Goal: Task Accomplishment & Management: Use online tool/utility

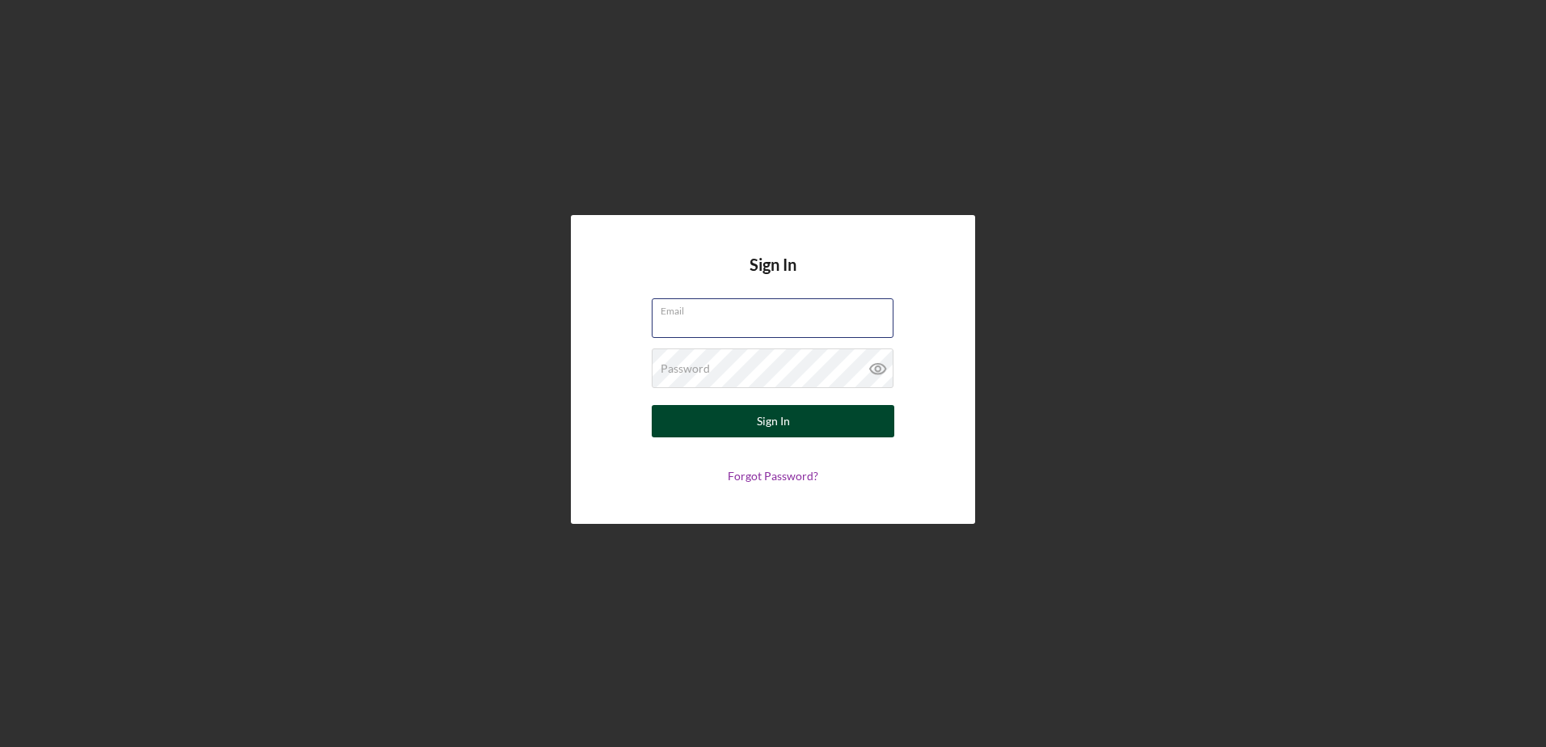
type input "[EMAIL_ADDRESS][DOMAIN_NAME]"
click at [766, 412] on div "Sign In" at bounding box center [773, 421] width 33 height 32
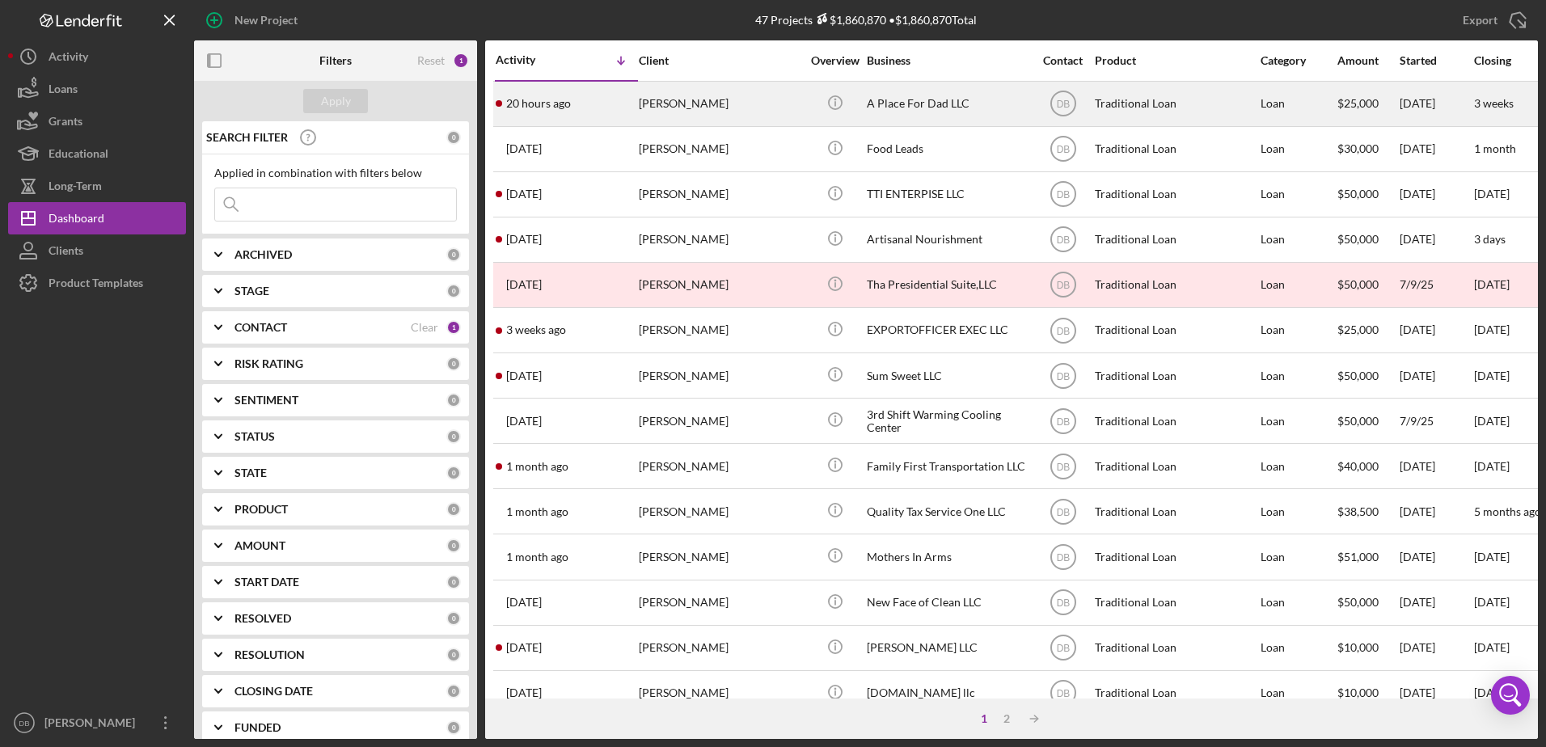
click at [644, 95] on div "[PERSON_NAME]" at bounding box center [720, 103] width 162 height 43
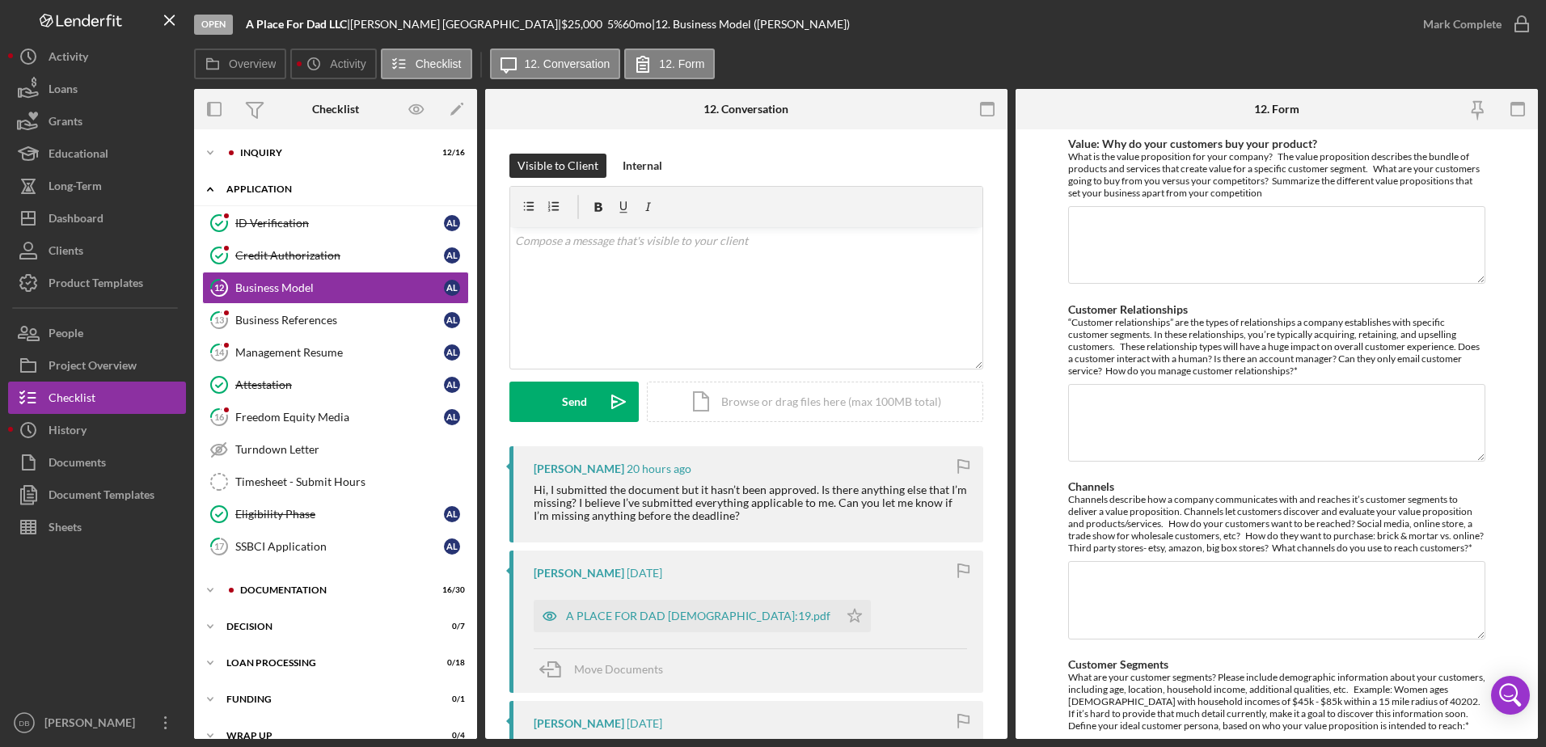
click at [254, 181] on div "Icon/Expander Application 4 / 11" at bounding box center [335, 189] width 283 height 33
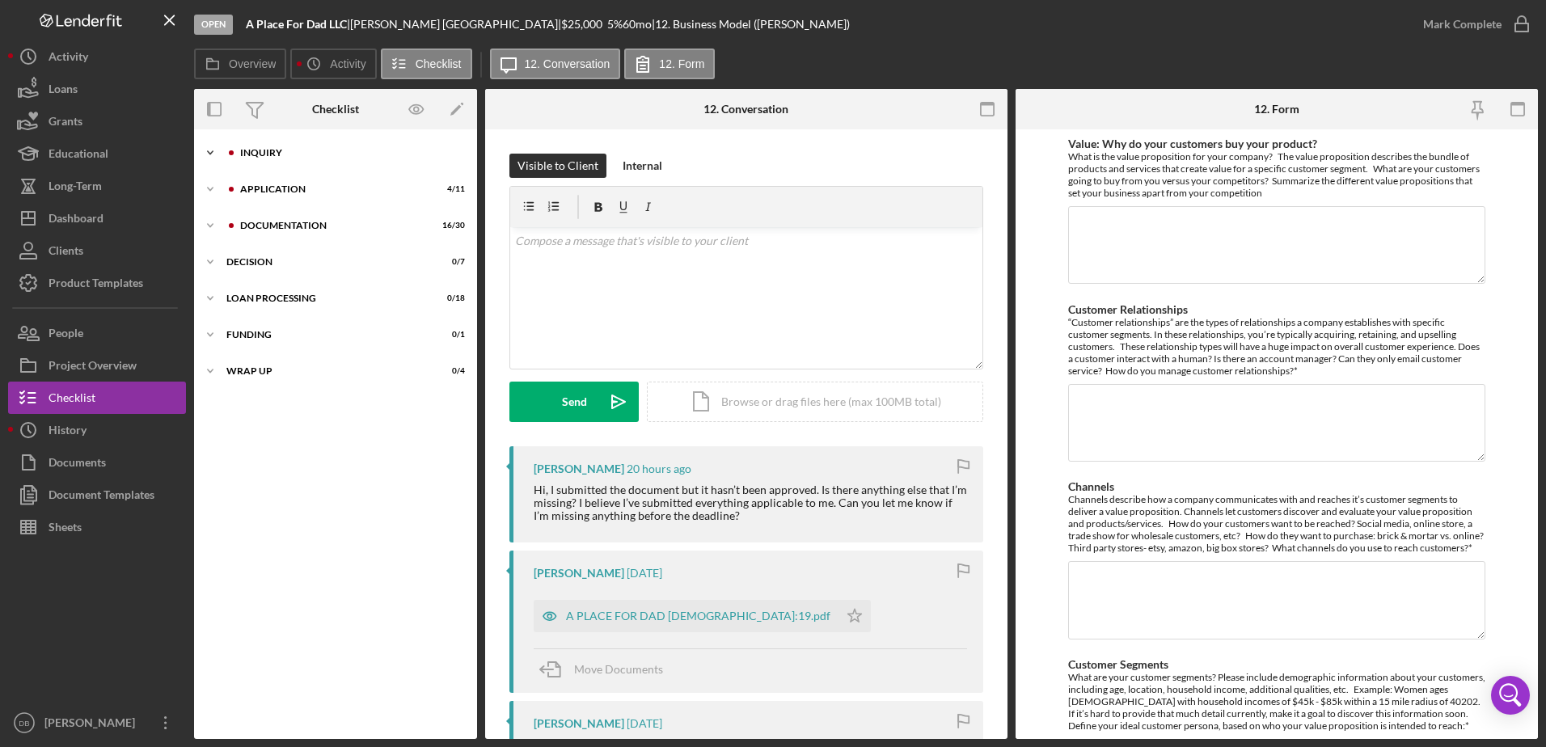
click at [257, 158] on div "Icon/Expander Inquiry 12 / 16" at bounding box center [335, 153] width 283 height 32
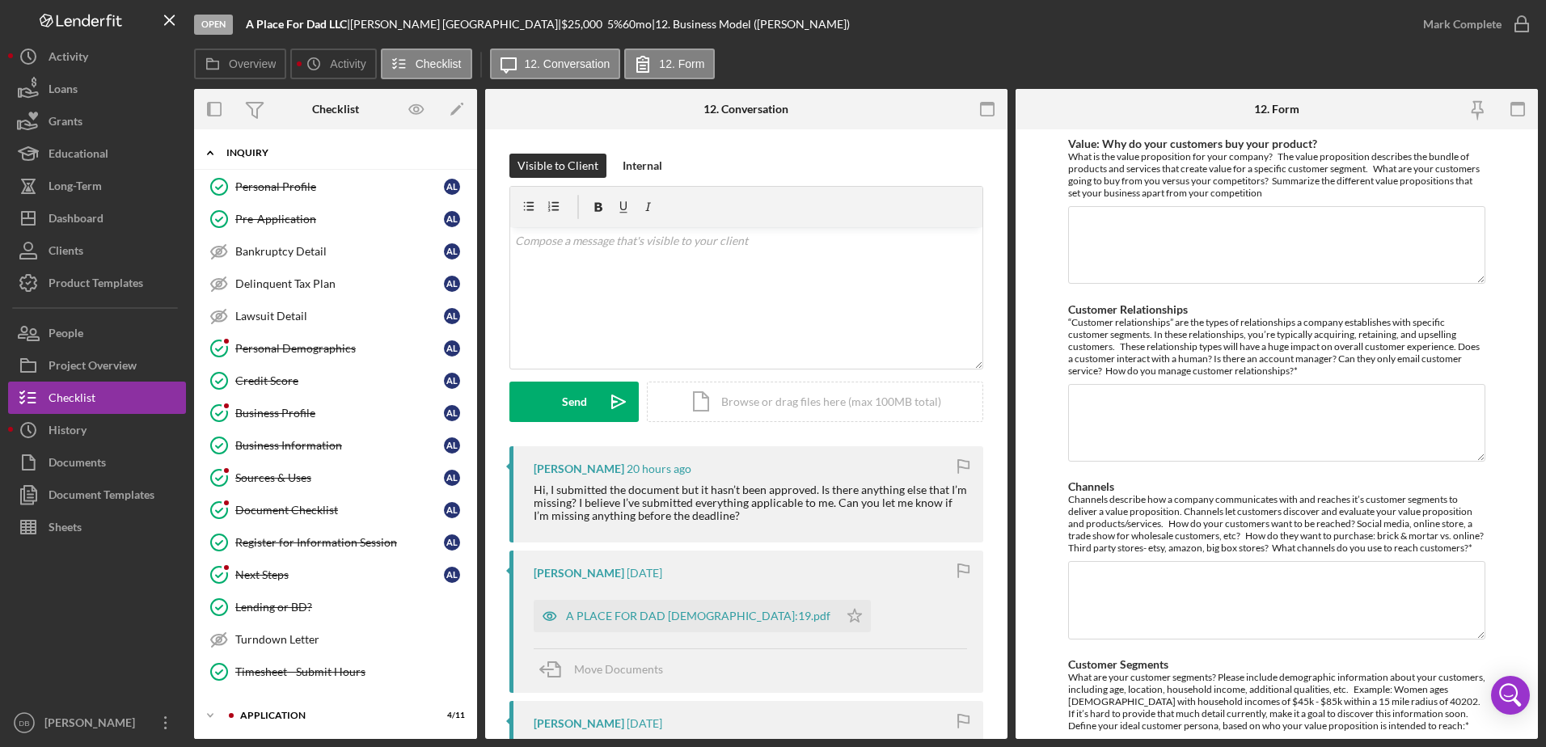
click at [257, 158] on div "Icon/Expander Inquiry 12 / 16" at bounding box center [335, 153] width 283 height 33
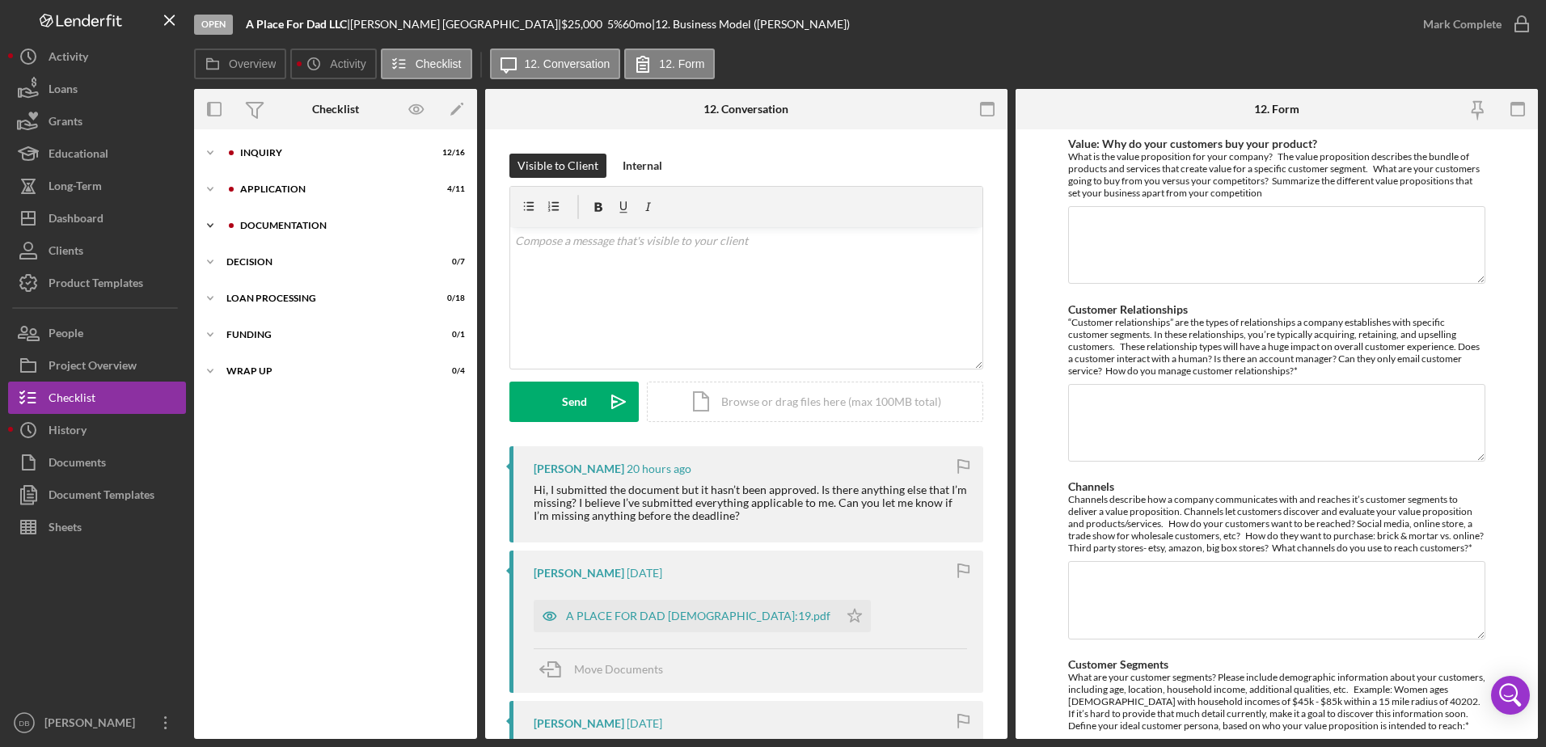
click at [295, 228] on div "Documentation" at bounding box center [348, 226] width 217 height 10
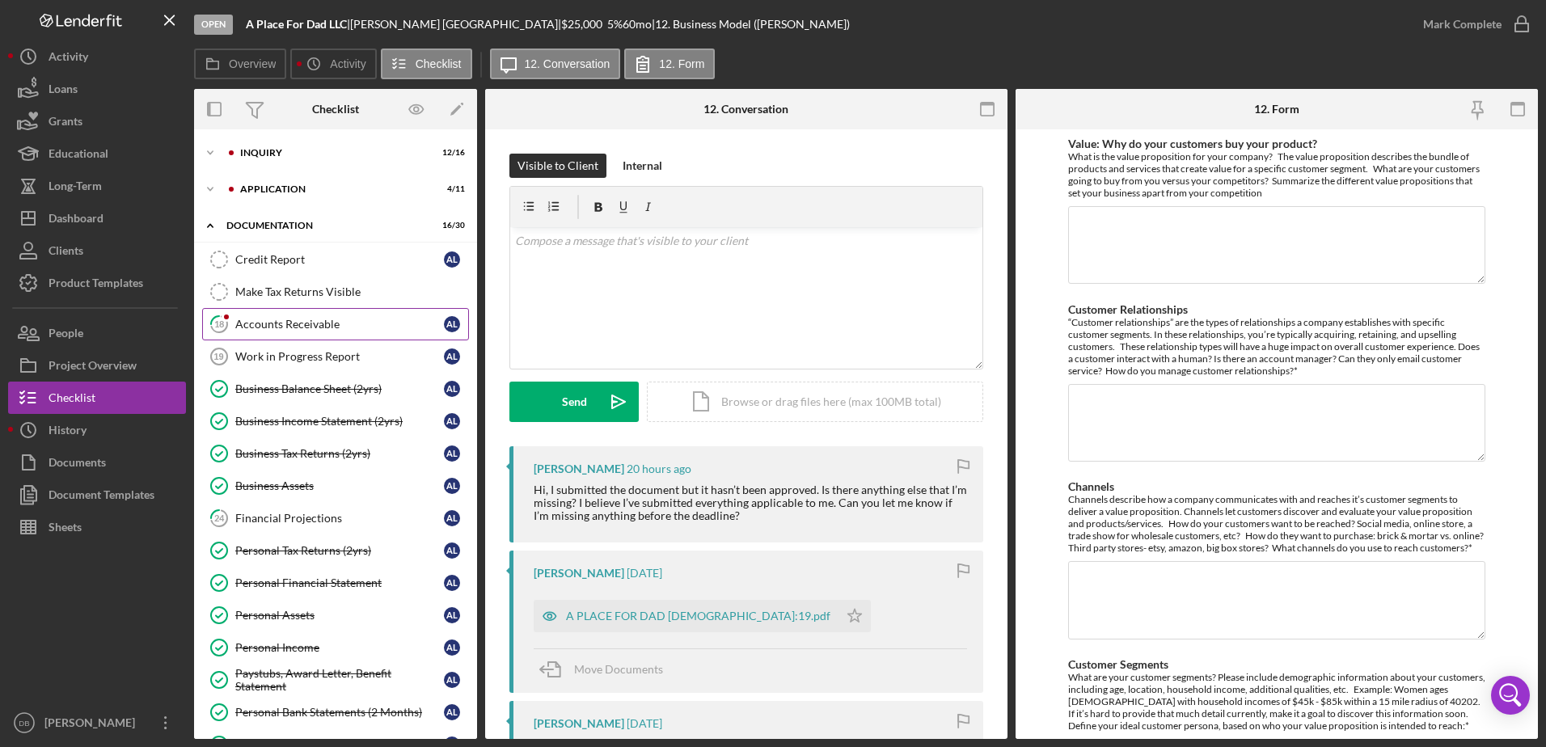
click at [264, 327] on div "Accounts Receivable" at bounding box center [339, 324] width 209 height 13
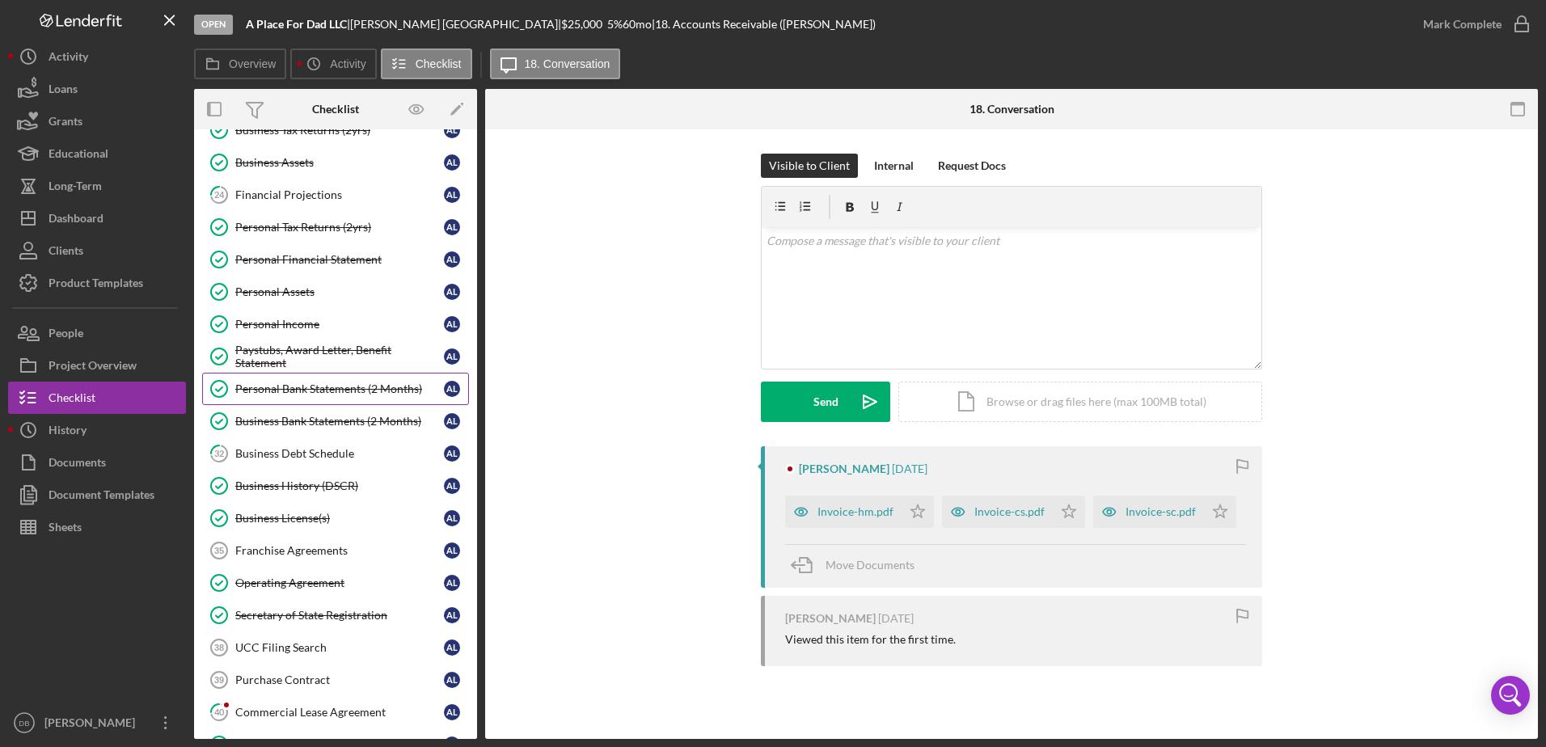
scroll to position [636, 0]
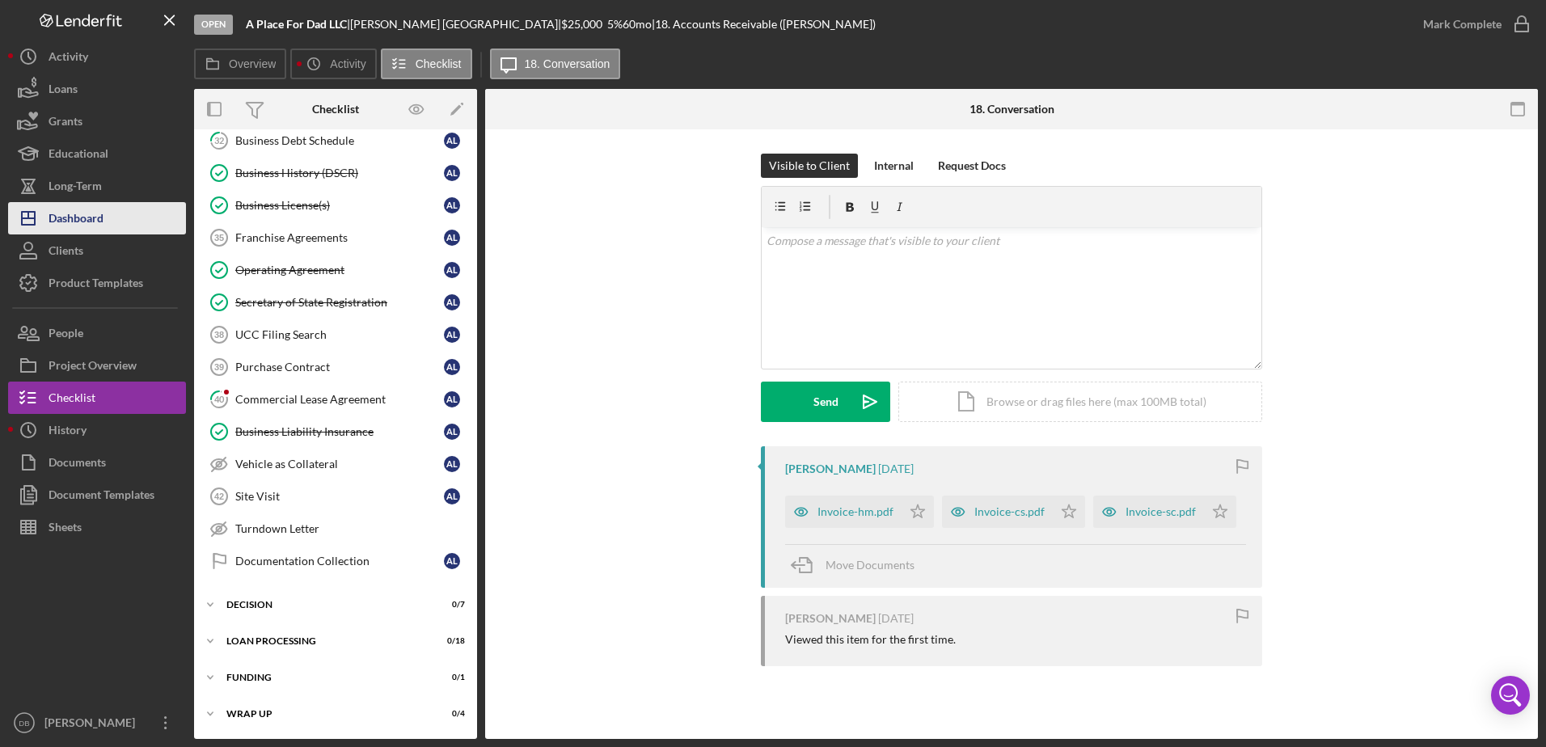
click at [80, 224] on div "Dashboard" at bounding box center [76, 220] width 55 height 36
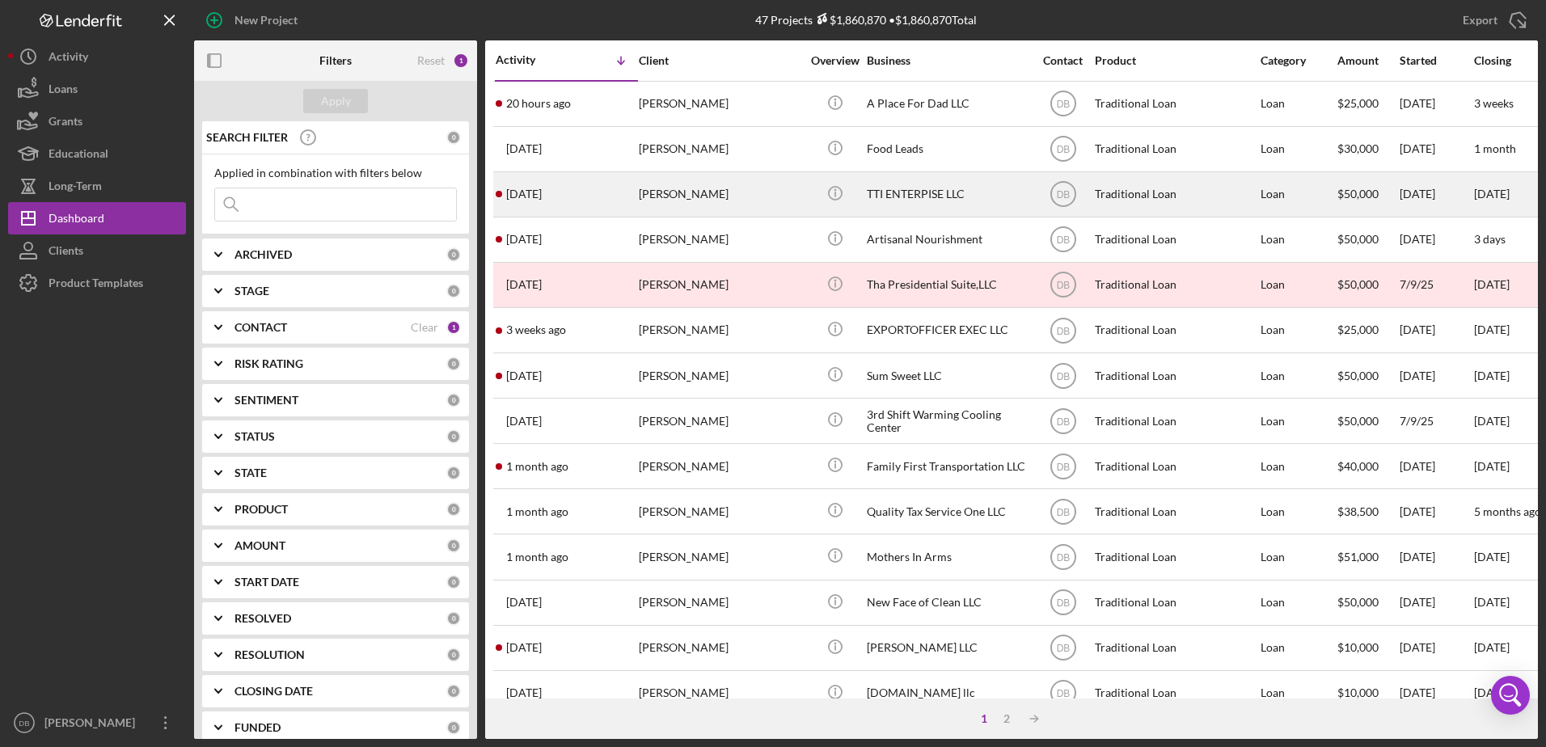
click at [578, 192] on div "[DATE] [PERSON_NAME]" at bounding box center [566, 194] width 141 height 43
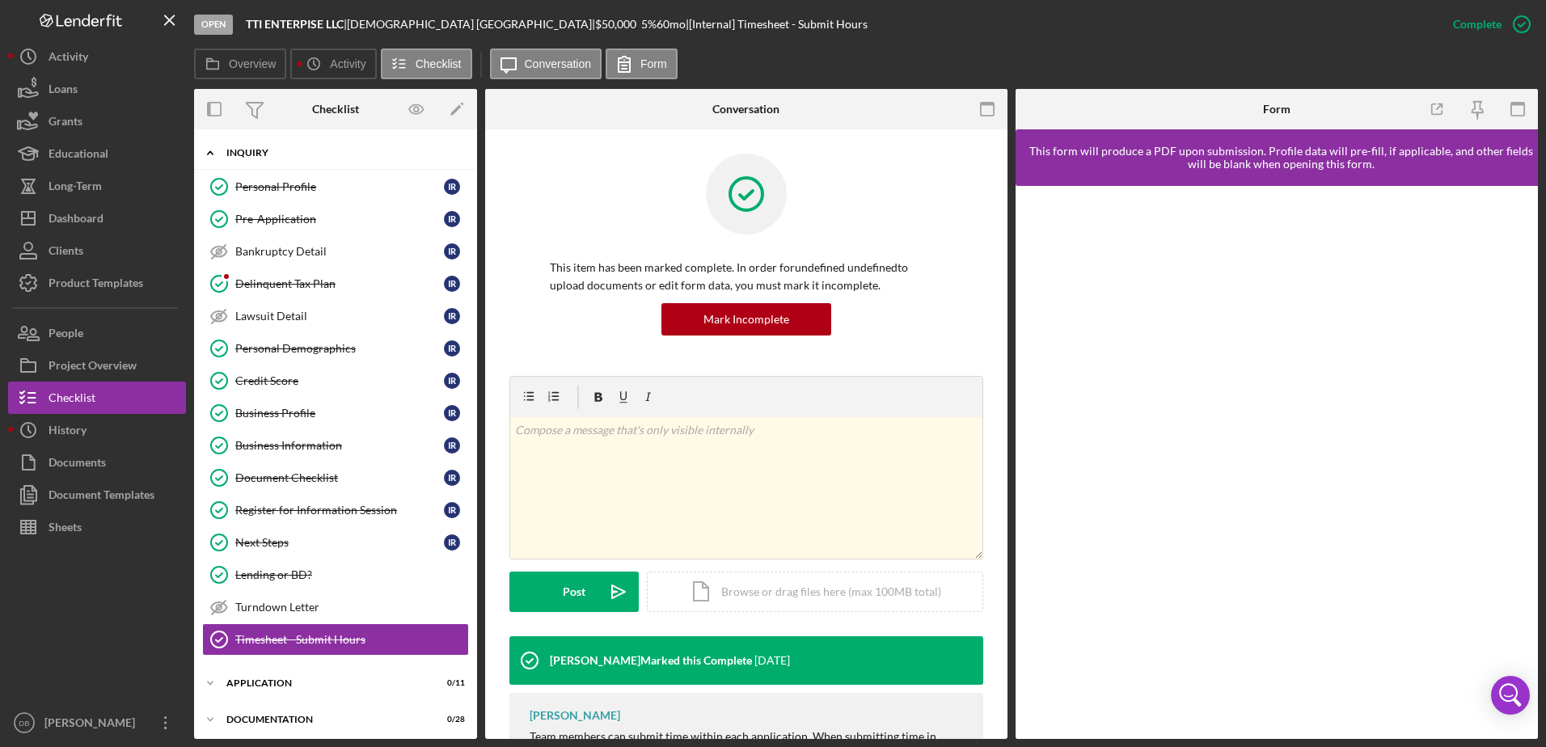
click at [228, 163] on div "Icon/Expander Inquiry 12 / 15" at bounding box center [335, 153] width 283 height 33
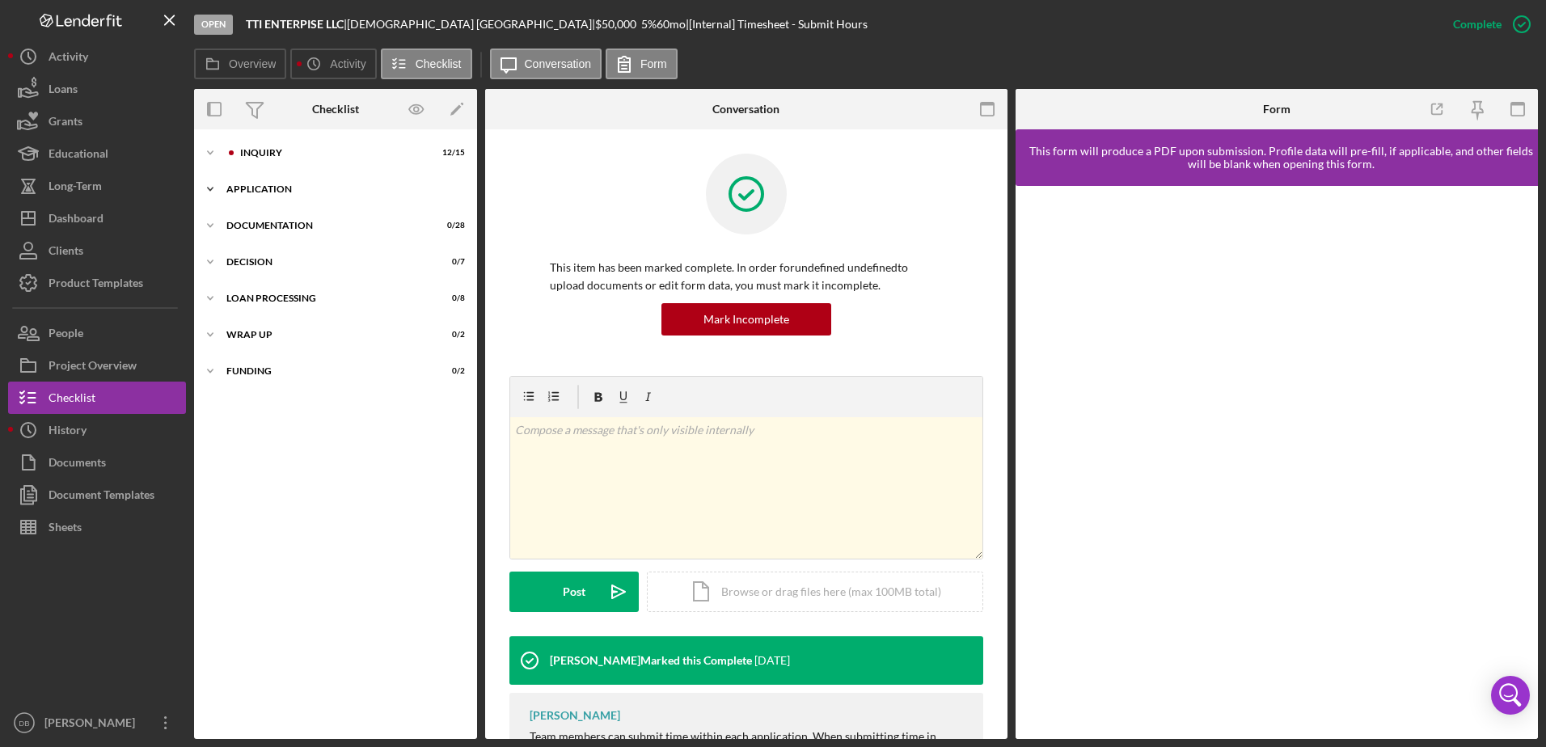
click at [247, 196] on div "Icon/Expander Application 0 / 11" at bounding box center [335, 189] width 283 height 32
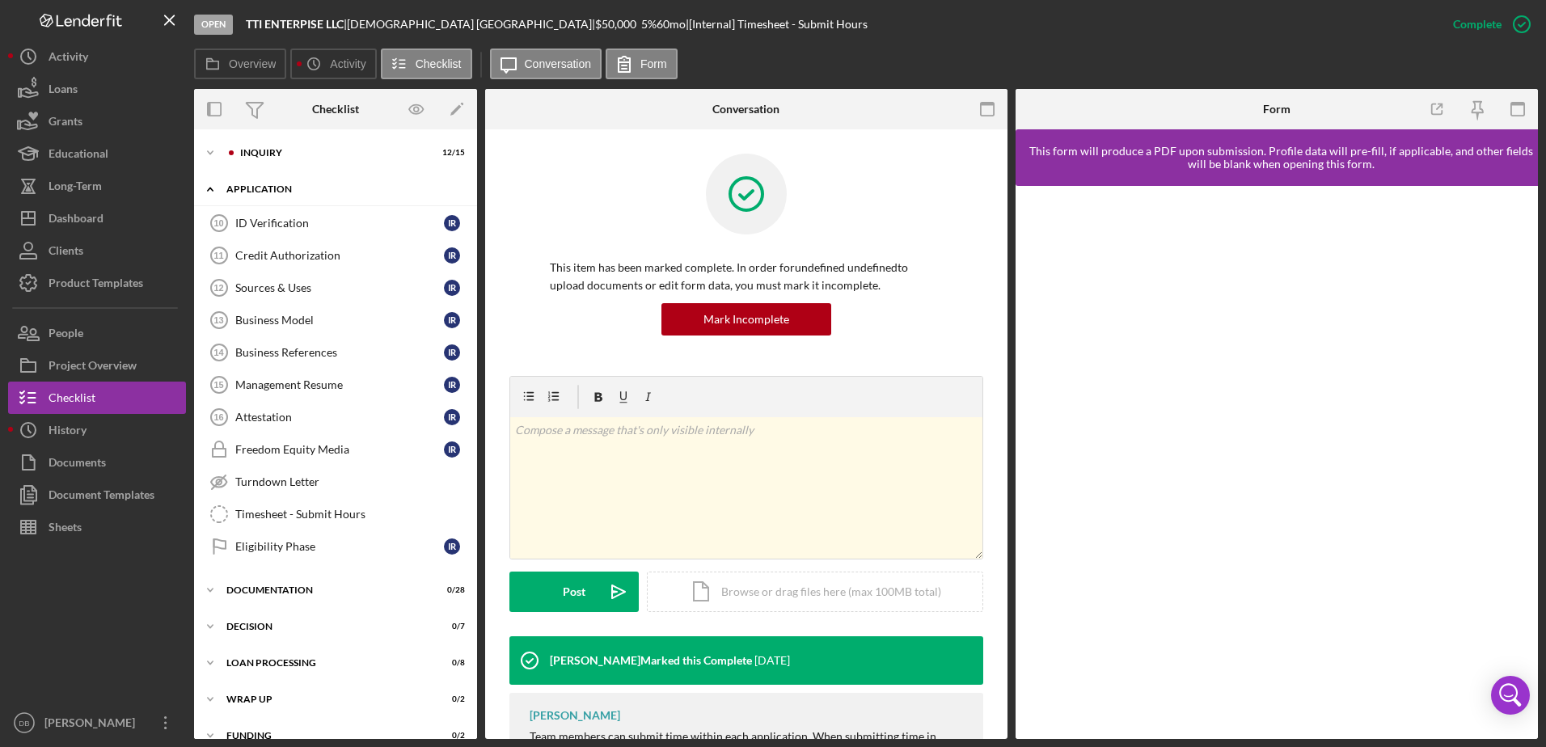
click at [247, 196] on div "Icon/Expander Application 0 / 11" at bounding box center [335, 189] width 283 height 33
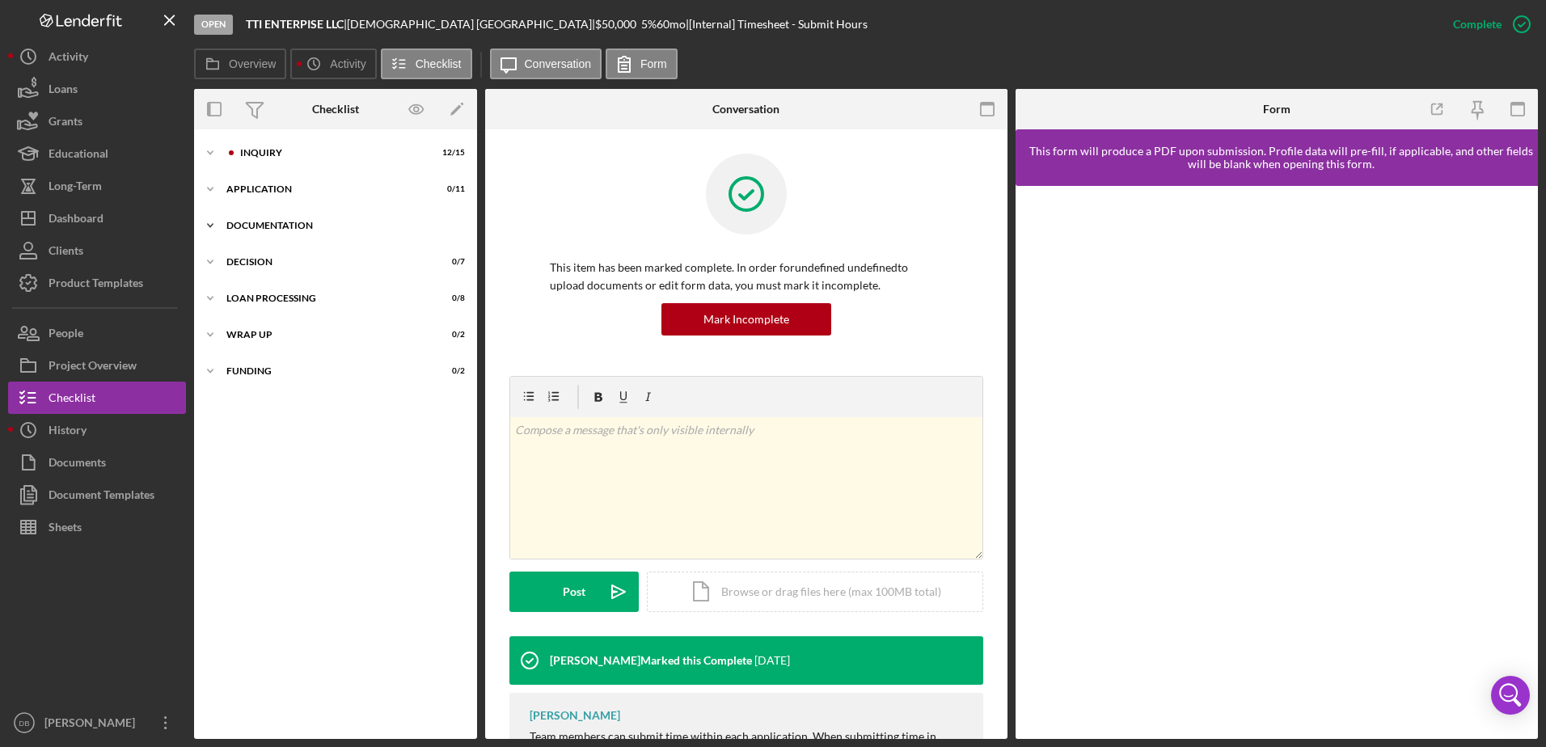
click at [251, 225] on div "Documentation" at bounding box center [341, 226] width 230 height 10
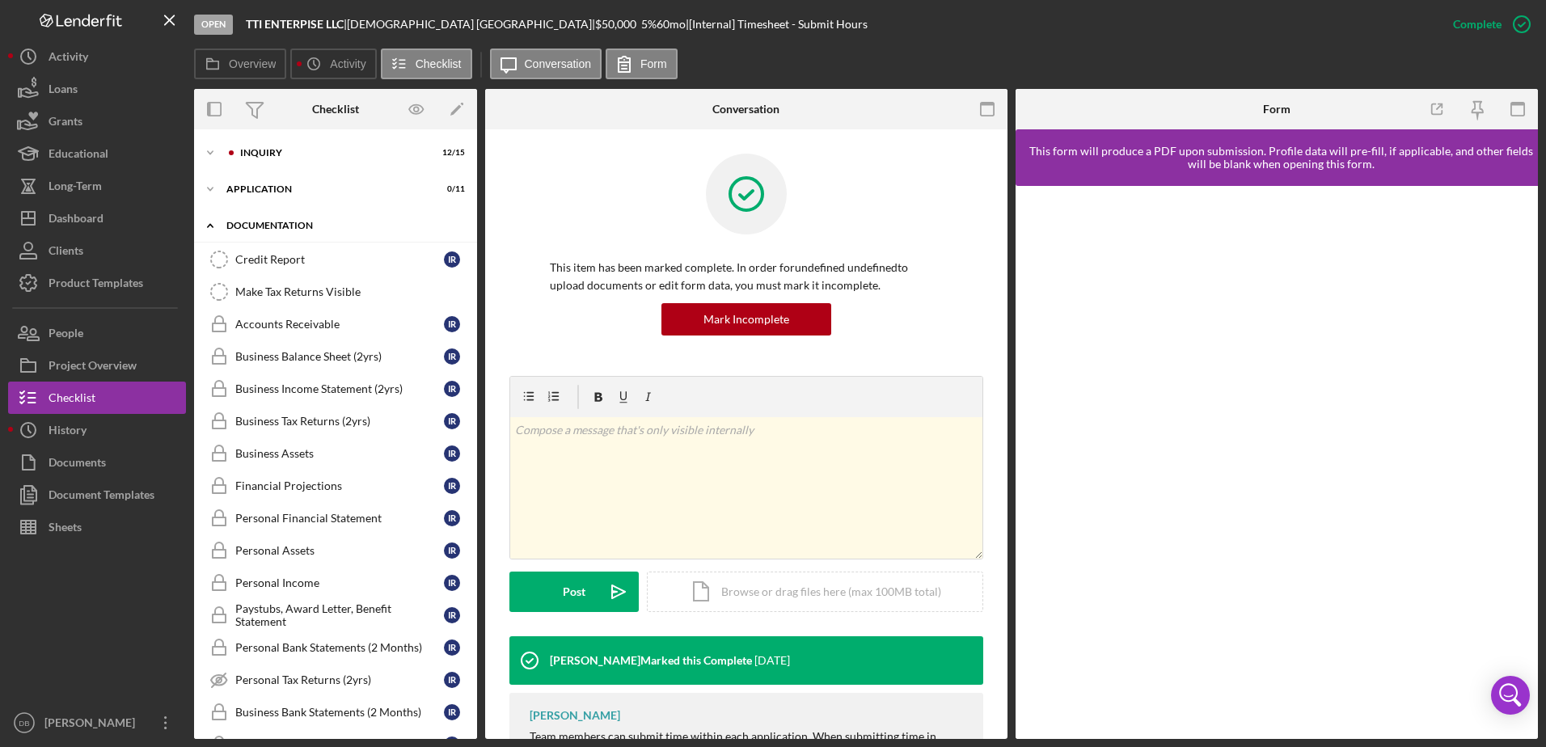
click at [251, 225] on div "Documentation" at bounding box center [341, 226] width 230 height 10
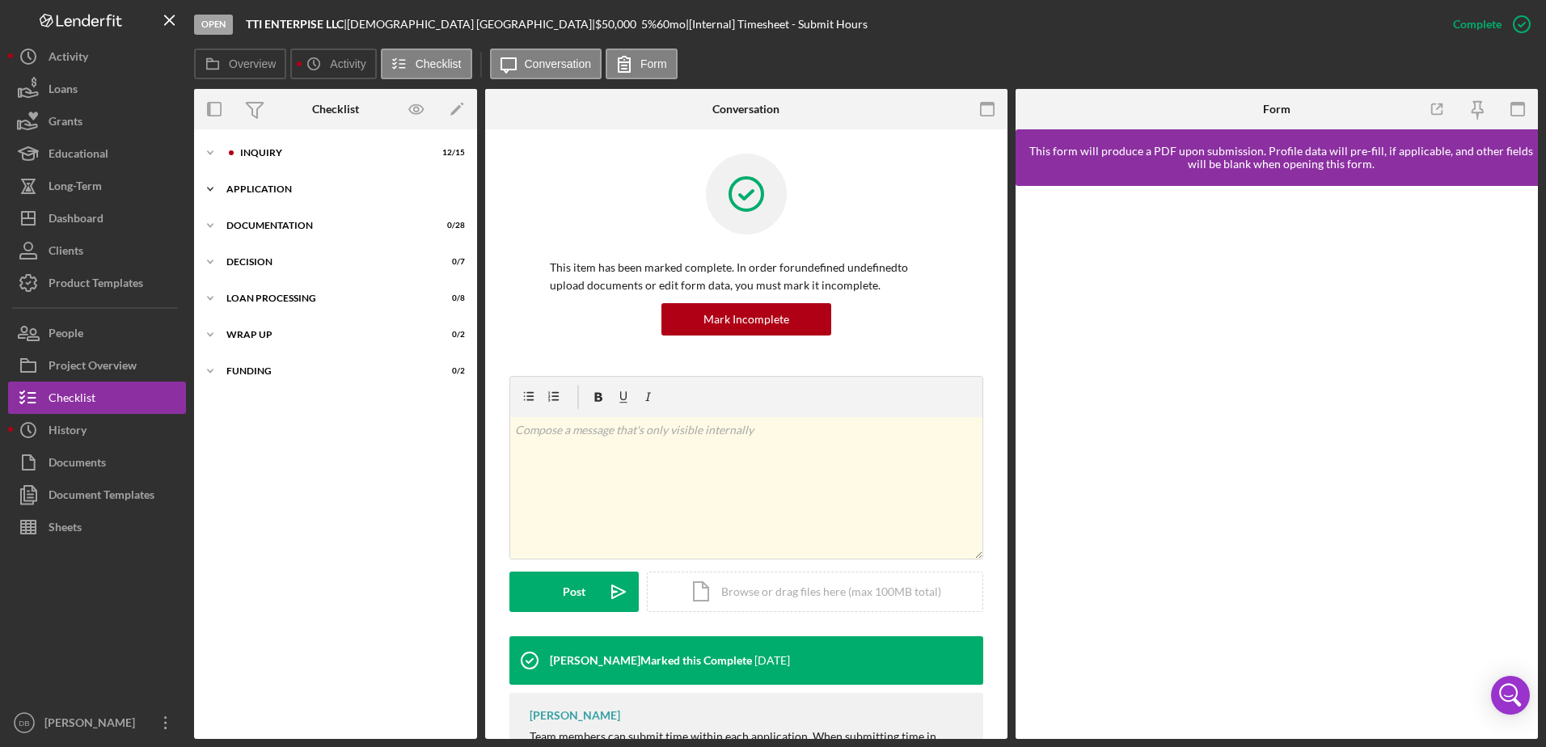
click at [252, 194] on div "Icon/Expander Application 0 / 11" at bounding box center [335, 189] width 283 height 32
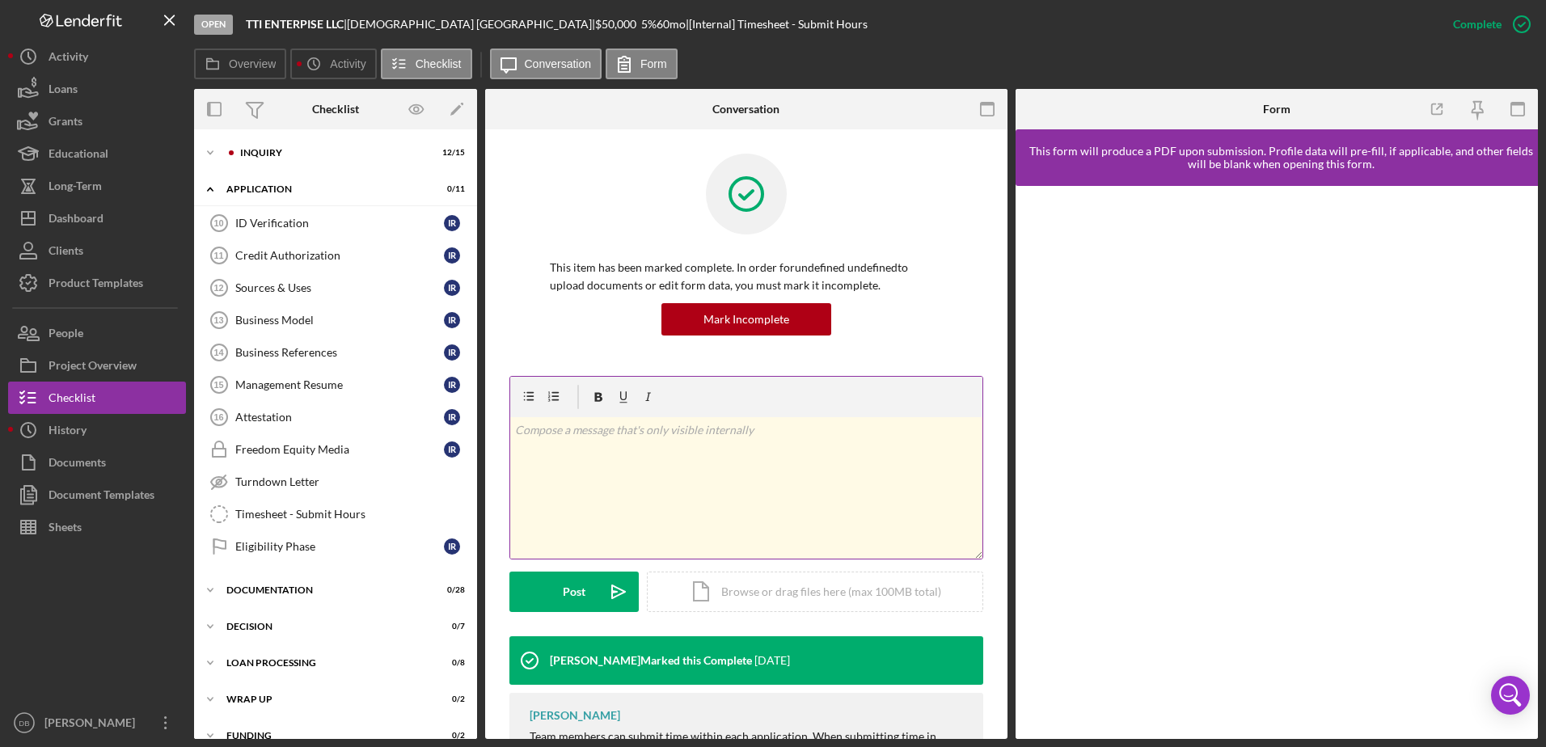
scroll to position [95, 0]
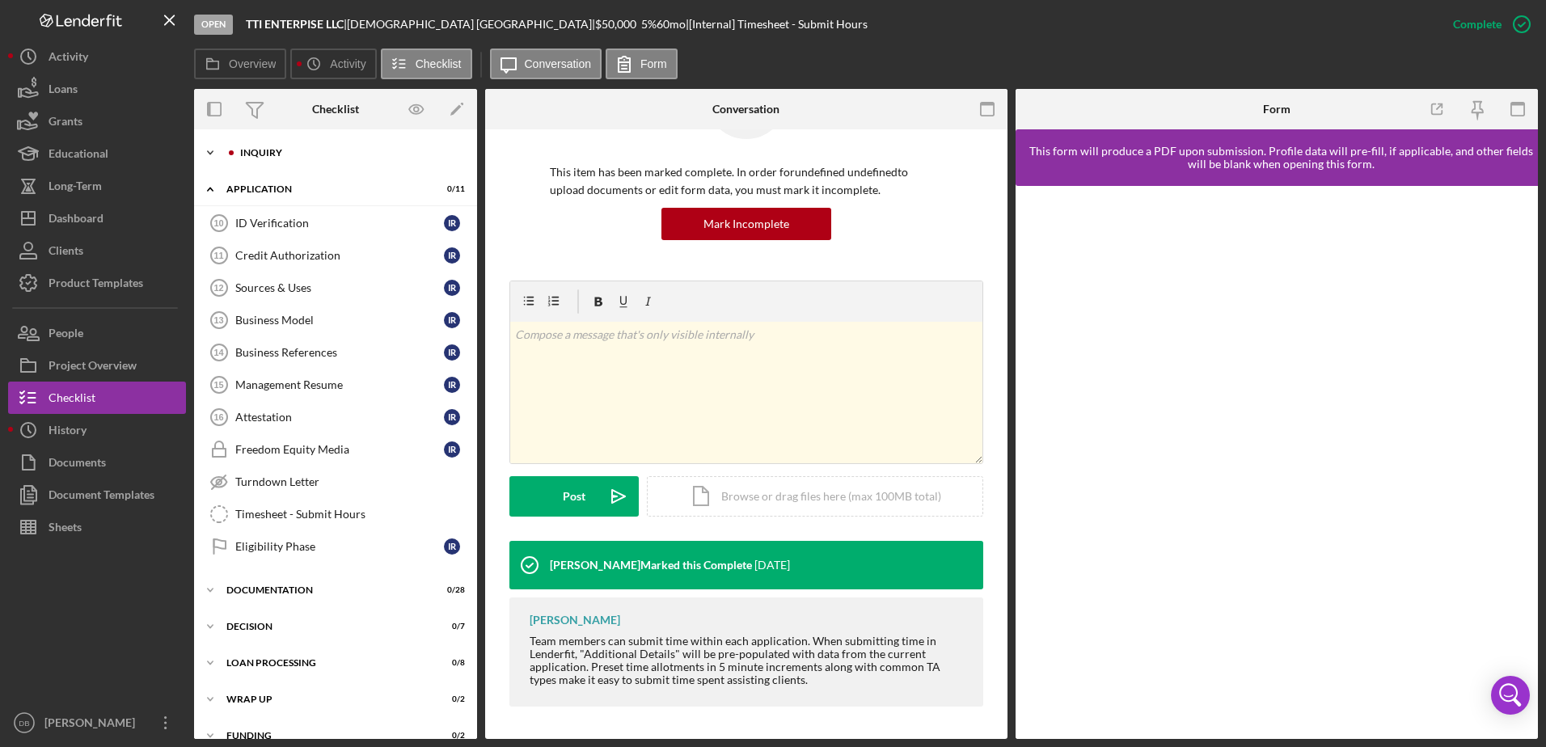
click at [247, 155] on div "Inquiry" at bounding box center [348, 153] width 217 height 10
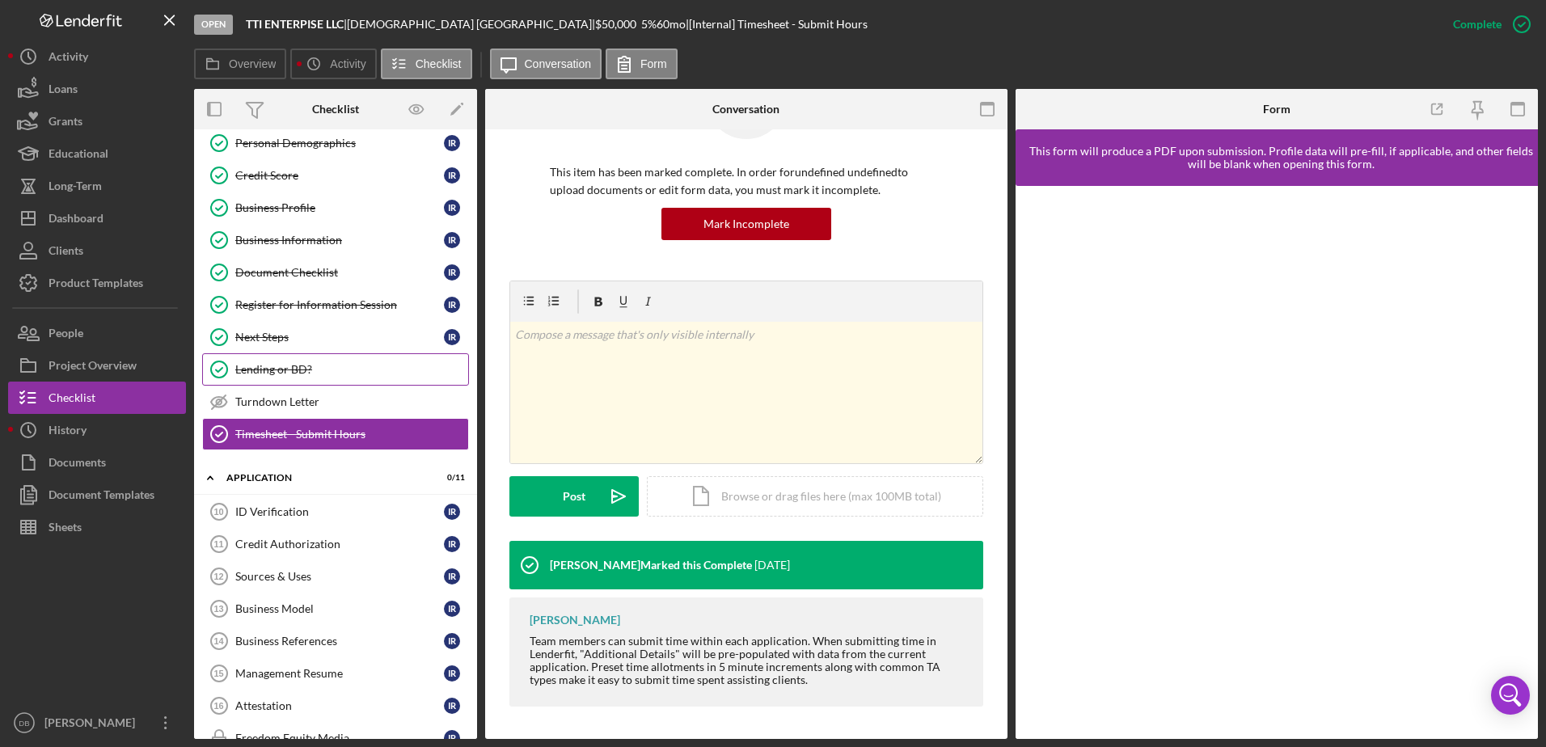
scroll to position [0, 0]
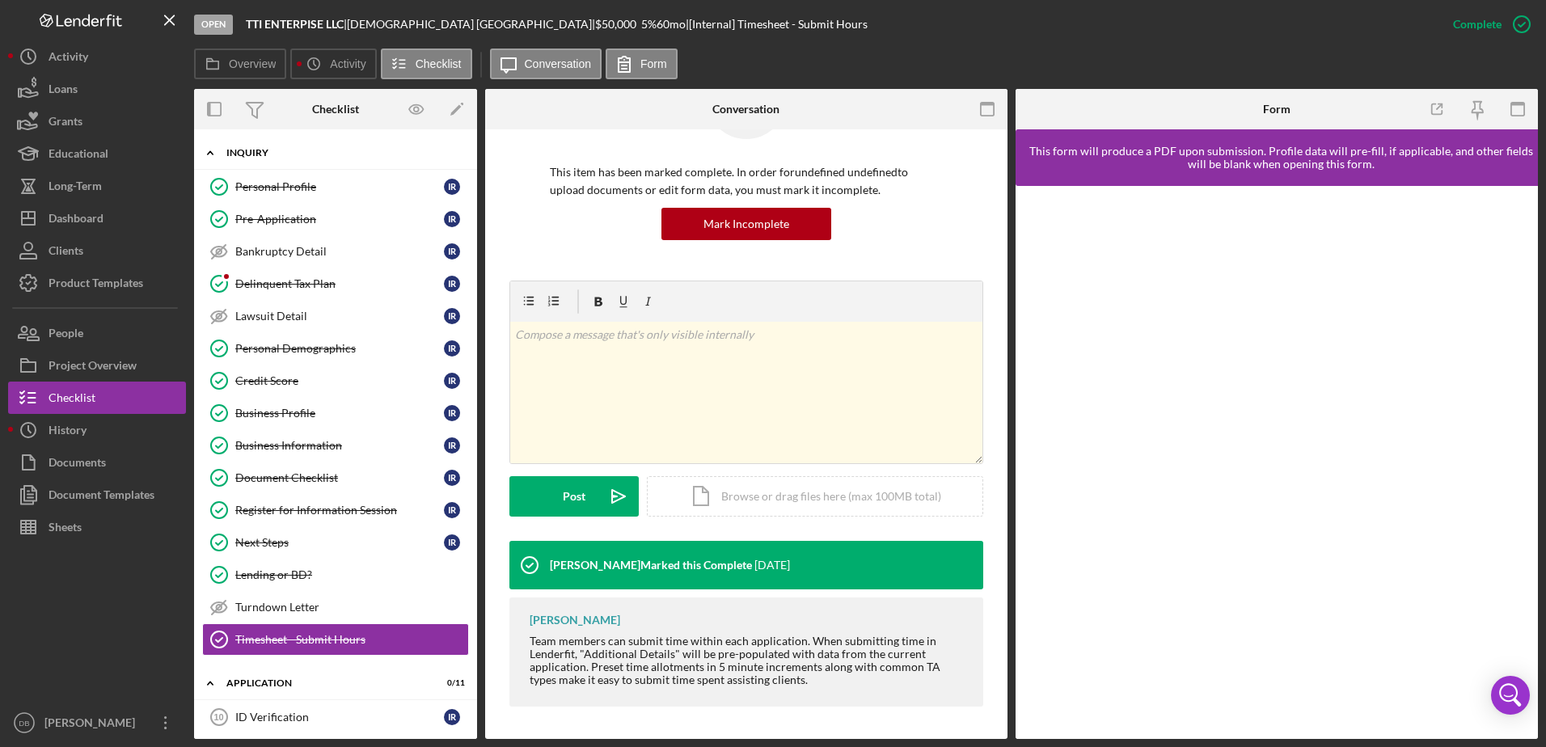
click at [253, 154] on div "Inquiry" at bounding box center [341, 153] width 230 height 10
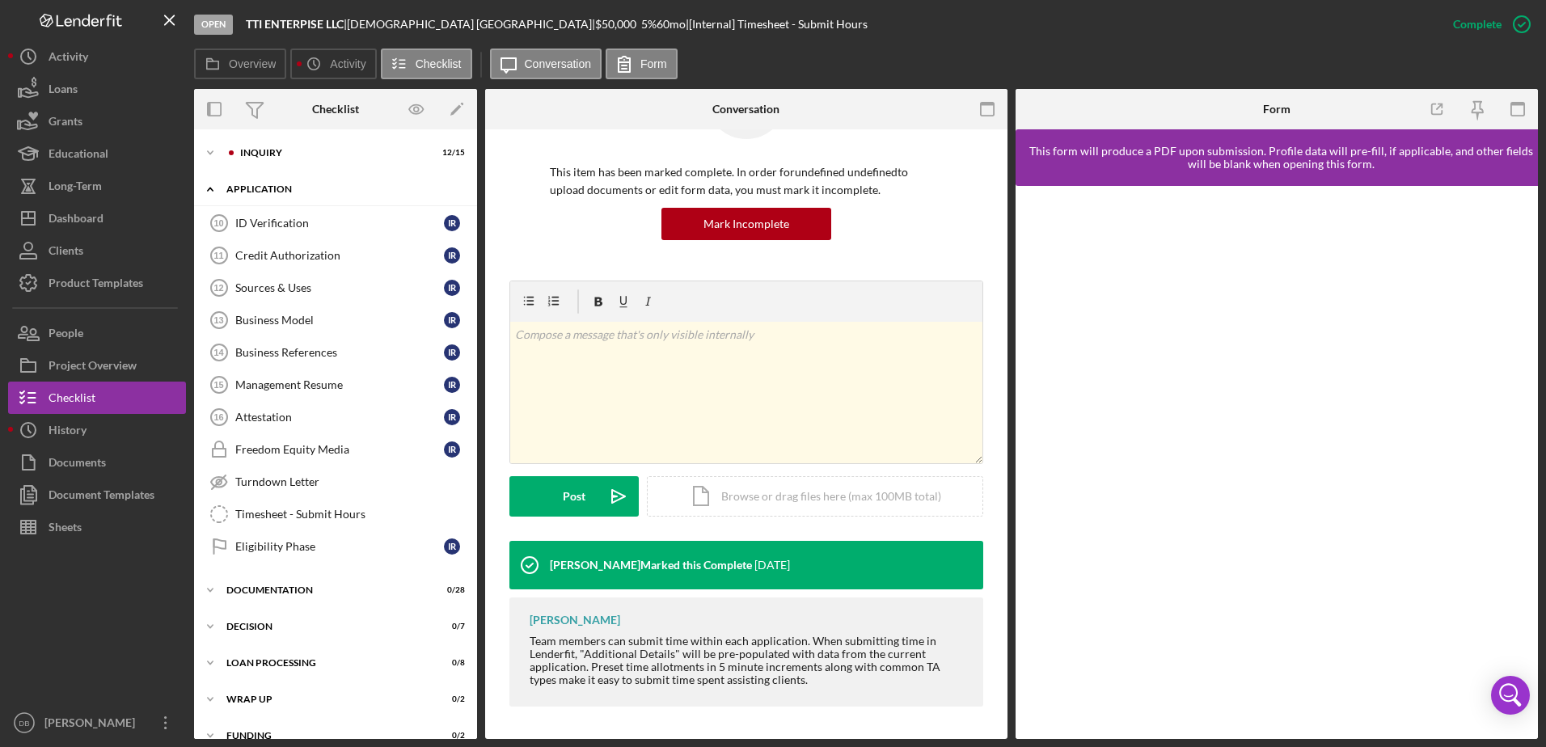
click at [273, 195] on div "Icon/Expander Application 0 / 11" at bounding box center [335, 189] width 283 height 33
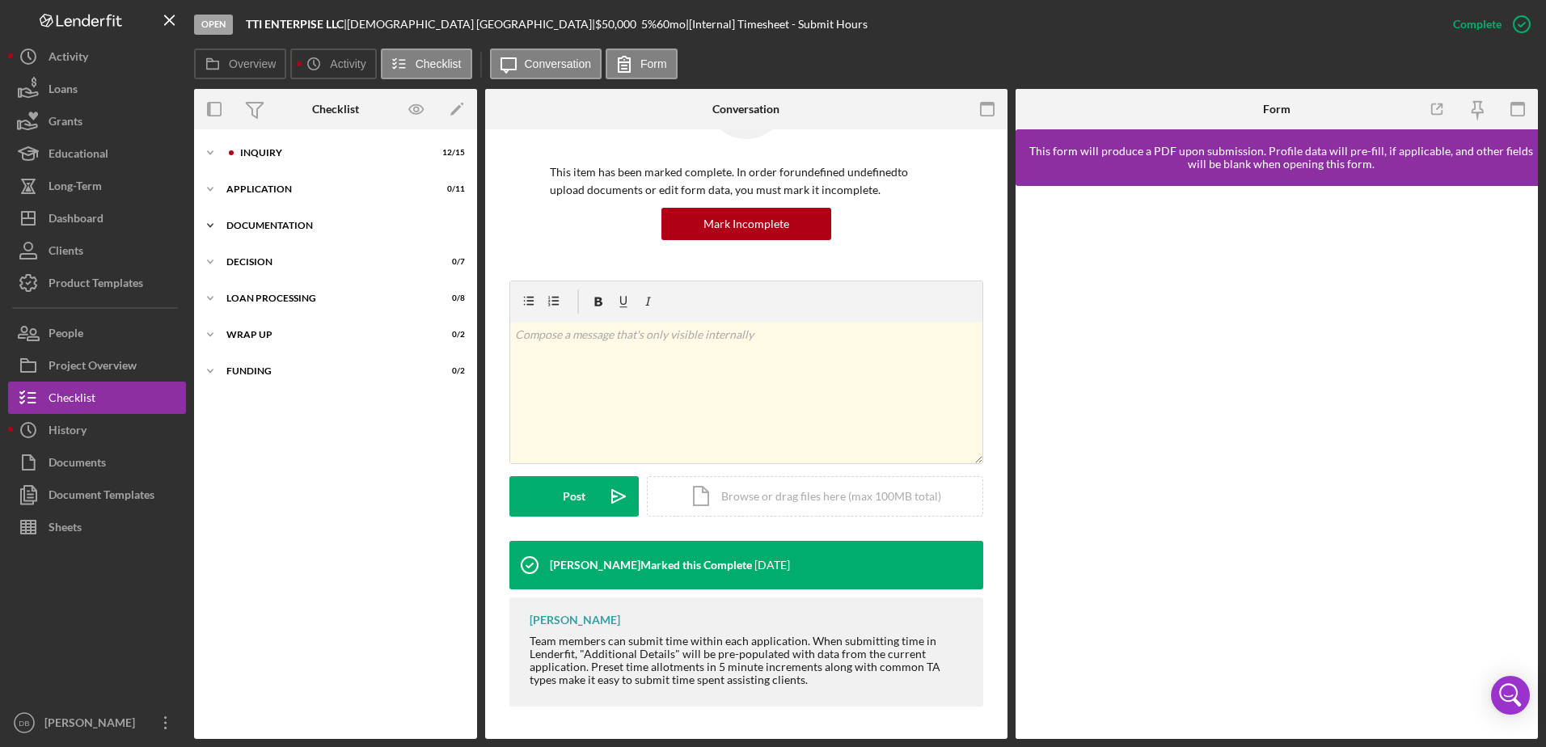
click at [279, 242] on div "Icon/Expander Documentation 0 / 28" at bounding box center [335, 226] width 283 height 32
click at [282, 226] on div "Documentation" at bounding box center [341, 226] width 230 height 10
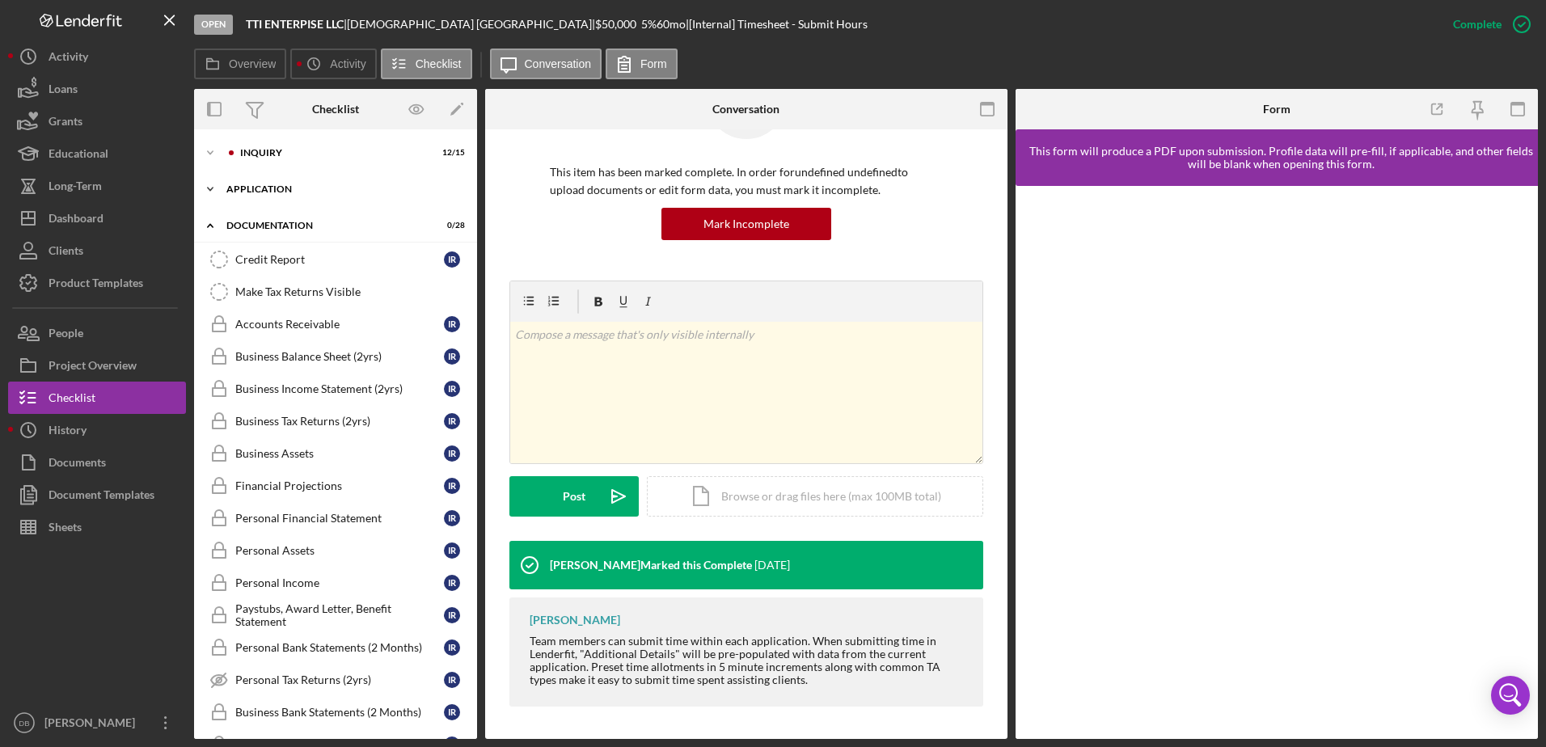
click at [369, 195] on div "Icon/Expander Application 0 / 11" at bounding box center [335, 189] width 283 height 32
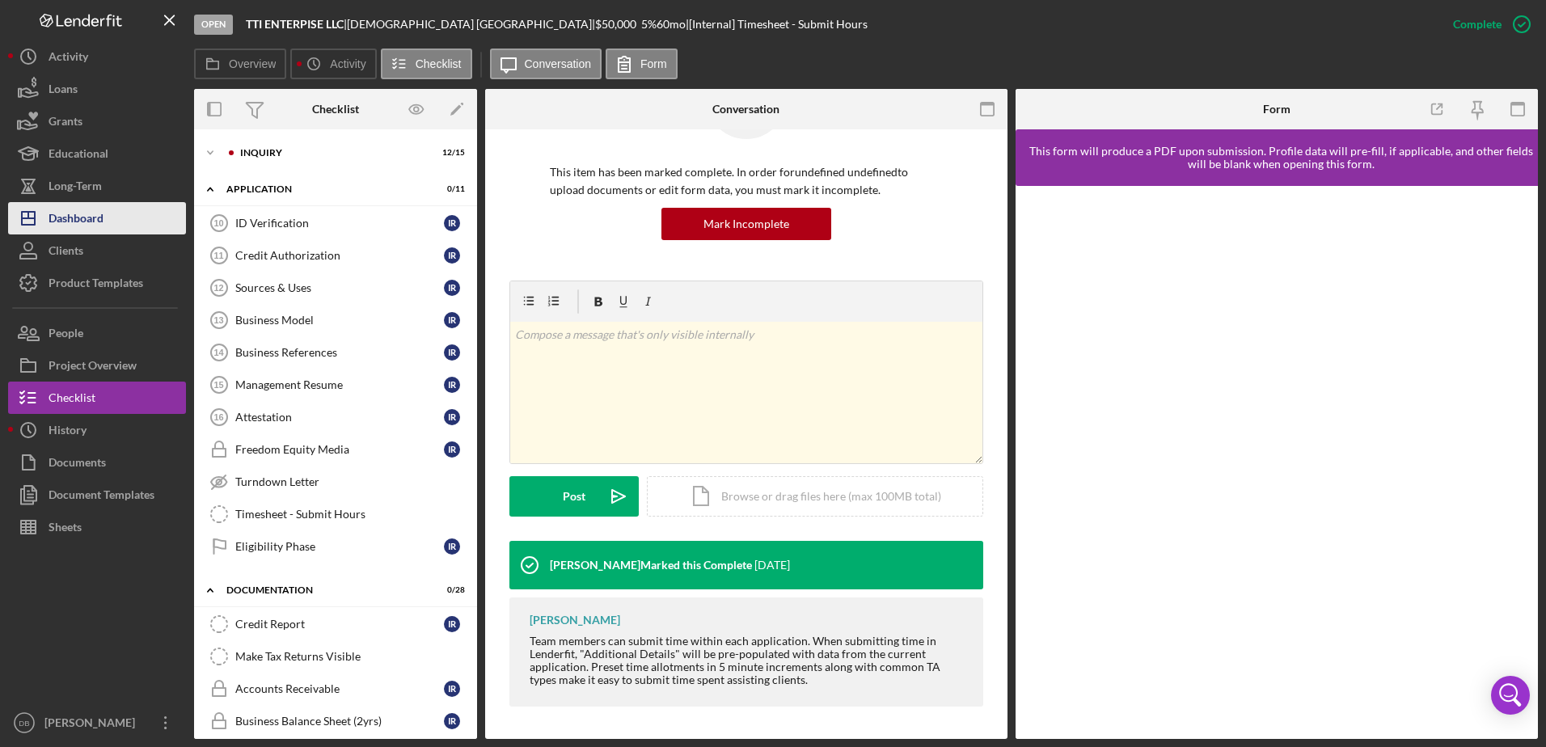
click at [93, 220] on div "Dashboard" at bounding box center [76, 220] width 55 height 36
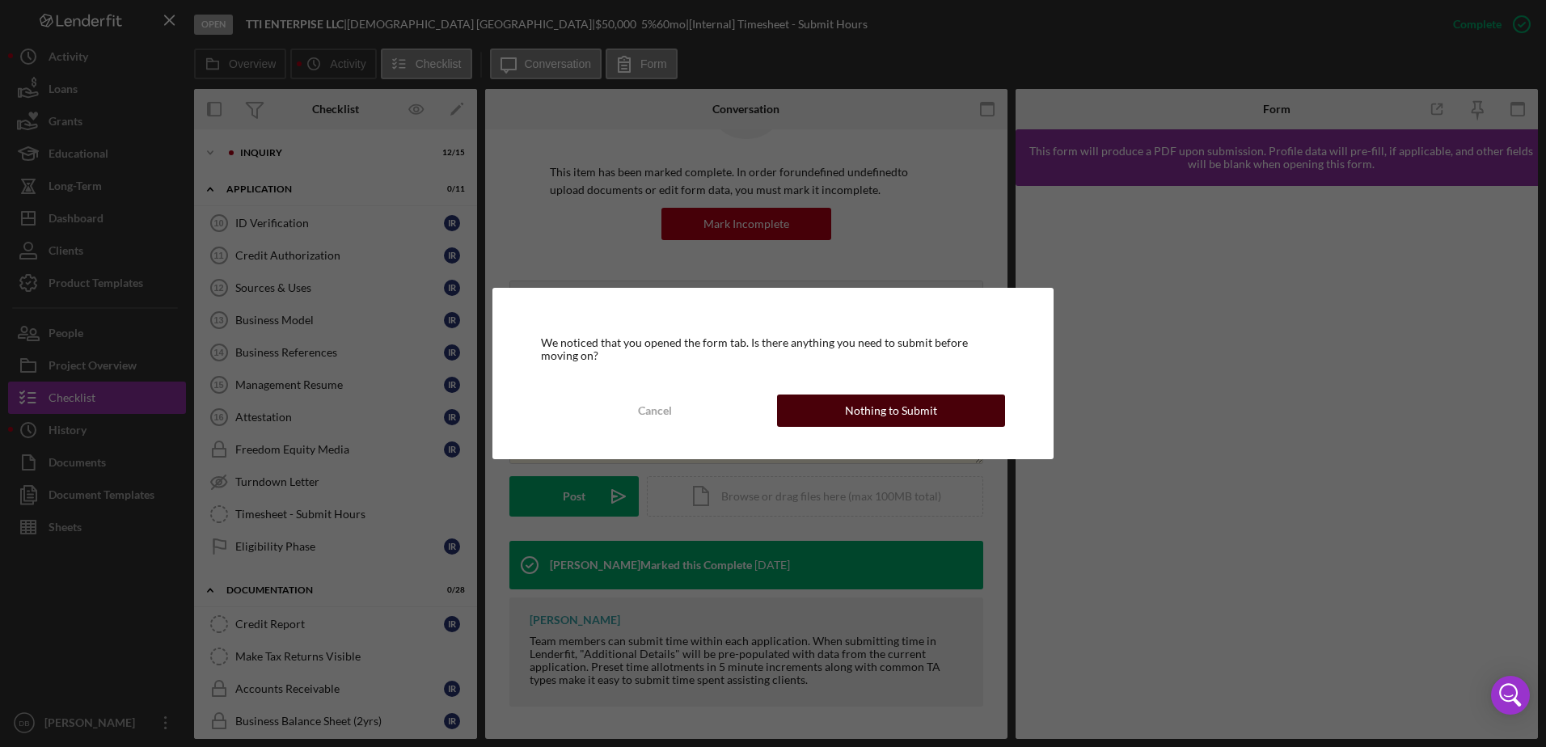
click at [886, 419] on div "Nothing to Submit" at bounding box center [891, 411] width 92 height 32
